Goal: Task Accomplishment & Management: Use online tool/utility

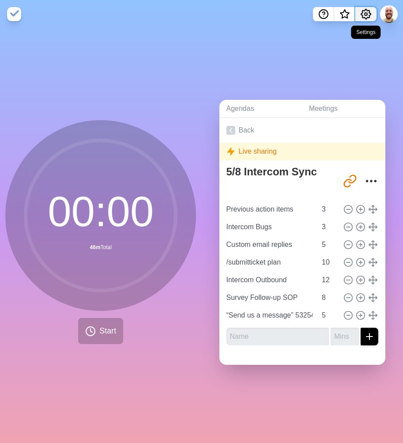
click at [369, 11] on icon "Settings" at bounding box center [366, 14] width 10 height 10
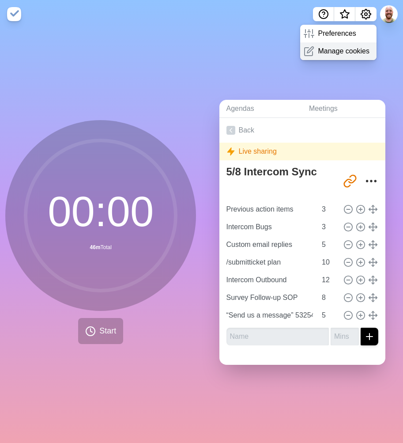
click at [335, 52] on p "Manage cookies" at bounding box center [344, 51] width 52 height 11
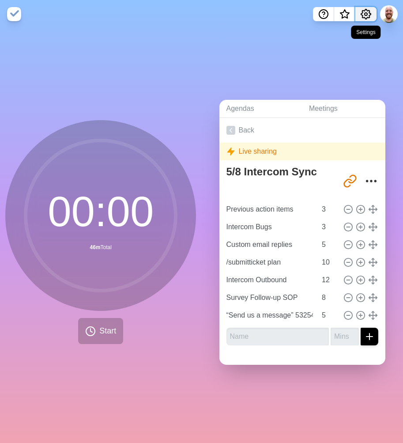
click at [369, 11] on icon "Settings" at bounding box center [366, 14] width 10 height 10
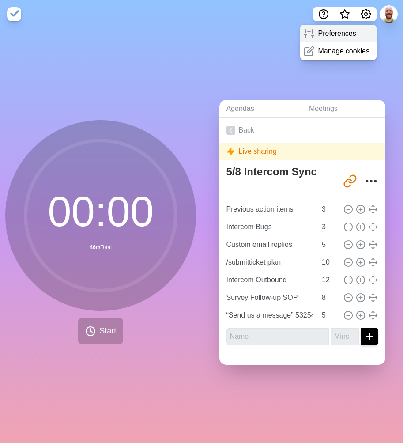
click at [332, 34] on p "Preferences" at bounding box center [337, 33] width 38 height 11
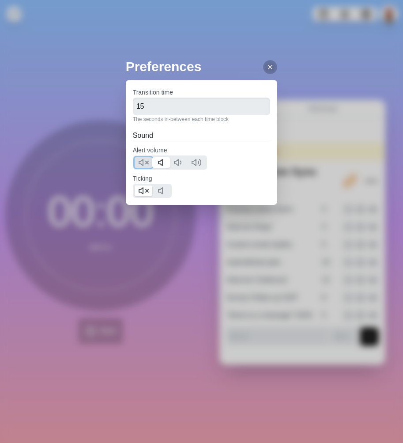
click at [142, 161] on icon at bounding box center [143, 162] width 11 height 11
click at [158, 164] on icon at bounding box center [163, 162] width 11 height 11
click at [369, 56] on div "Preferences Transition time 15 The seconds in-between each time block Sound Ale…" at bounding box center [201, 221] width 403 height 443
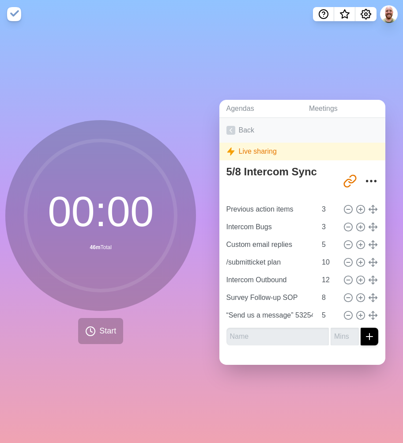
click at [241, 126] on link "Back" at bounding box center [302, 130] width 166 height 25
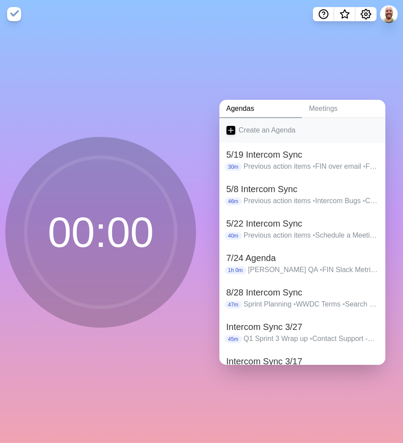
click at [257, 128] on link "Create an Agenda" at bounding box center [302, 130] width 166 height 25
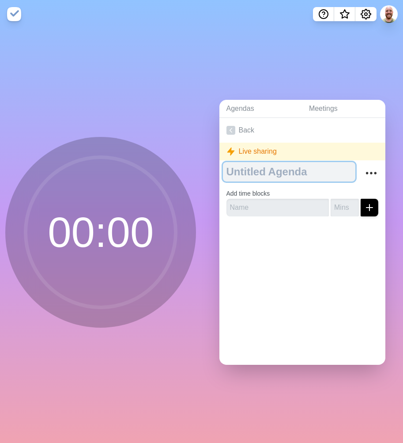
click at [258, 170] on textarea at bounding box center [289, 171] width 133 height 19
type textarea "8"
type textarea "9/4 Agenda"
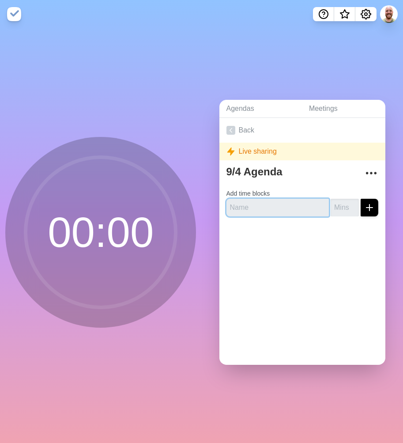
click at [265, 204] on input "text" at bounding box center [277, 208] width 103 height 18
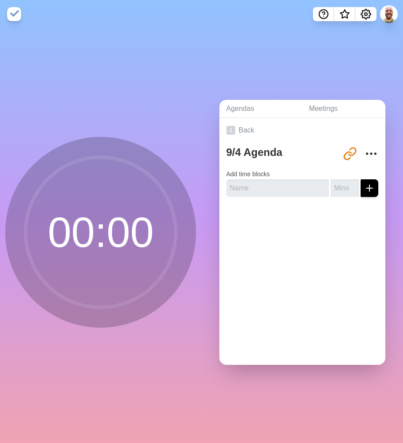
click at [263, 174] on label "Add time blocks" at bounding box center [248, 173] width 44 height 7
click at [262, 182] on input "text" at bounding box center [277, 188] width 103 height 18
type input "Search Convos by app key"
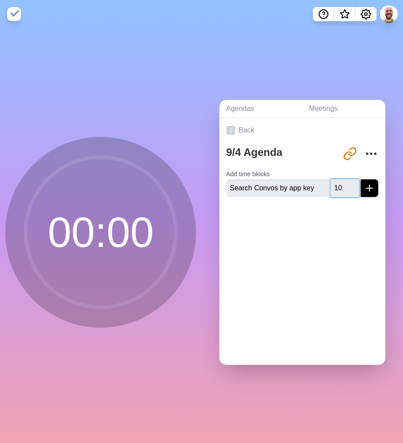
type input "10"
click at [361, 179] on button "submit" at bounding box center [370, 188] width 18 height 18
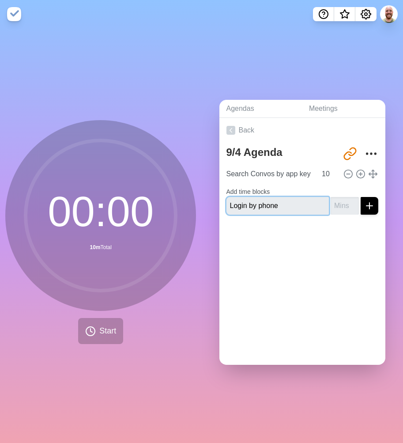
type input "Login by phone"
type input "5"
click at [361, 197] on button "submit" at bounding box center [370, 206] width 18 height 18
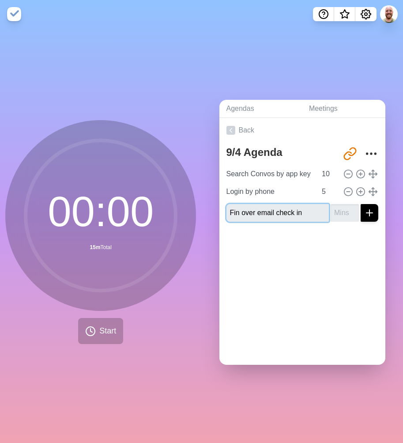
type input "Fin over email check in"
type input "5"
click at [361, 204] on button "submit" at bounding box center [370, 213] width 18 height 18
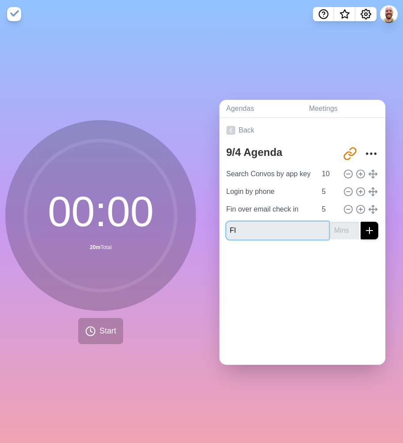
type input "F"
